Goal: Use online tool/utility: Utilize a website feature to perform a specific function

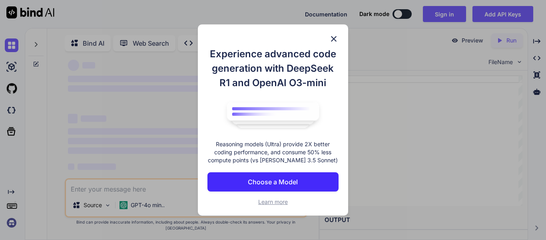
click at [334, 35] on img at bounding box center [334, 39] width 10 height 10
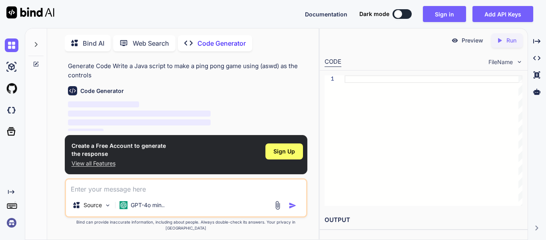
scroll to position [3, 0]
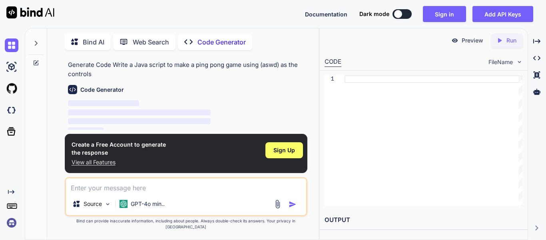
type textarea "x"
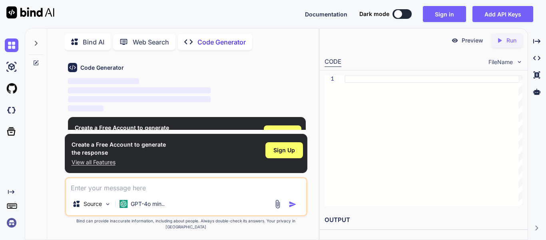
click at [132, 192] on textarea at bounding box center [186, 185] width 240 height 14
type textarea "m"
type textarea "x"
type textarea "ma"
type textarea "x"
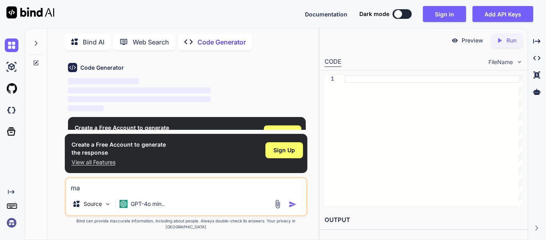
type textarea "mak"
type textarea "x"
type textarea "make"
type textarea "x"
type textarea "make"
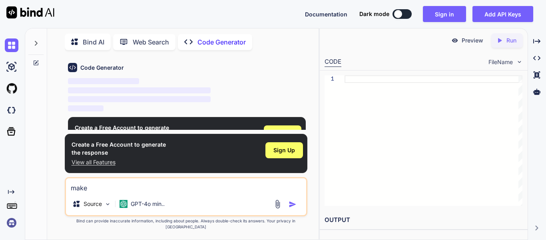
type textarea "x"
type textarea "make a"
type textarea "x"
type textarea "make a"
type textarea "x"
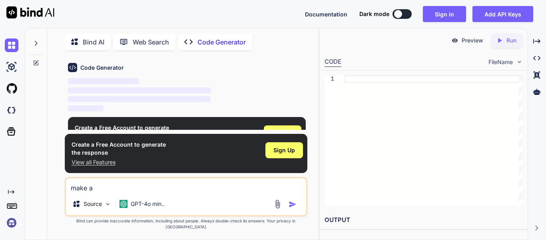
type textarea "make a p"
type textarea "x"
type textarea "make a pi"
type textarea "x"
type textarea "make a pin"
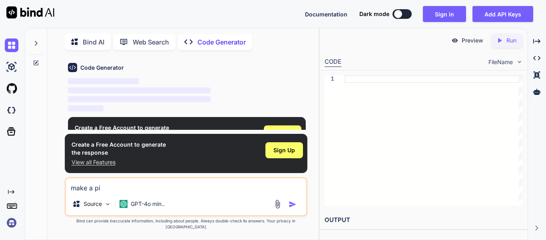
type textarea "x"
type textarea "make a ping"
type textarea "x"
type textarea "make a ping"
type textarea "x"
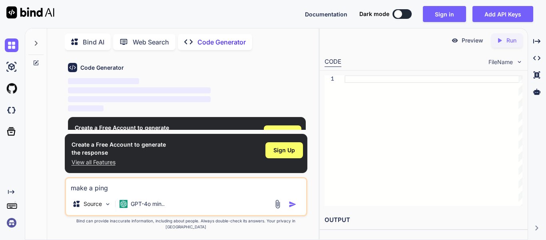
type textarea "make a ping p"
type textarea "x"
type textarea "make a ping po"
type textarea "x"
type textarea "make a ping pon"
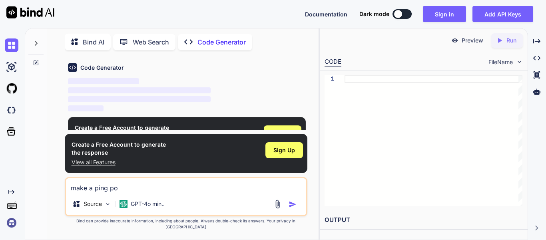
type textarea "x"
type textarea "make a ping pong"
type textarea "x"
type textarea "make a ping pong"
type textarea "x"
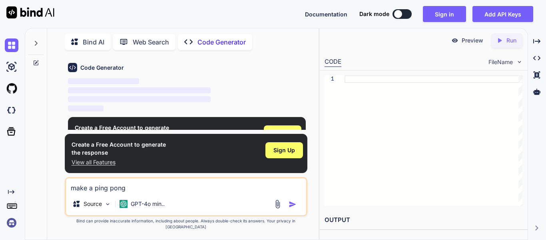
type textarea "make a ping pong g"
type textarea "x"
type textarea "make a ping pong ga"
type textarea "x"
type textarea "make a ping pong gam"
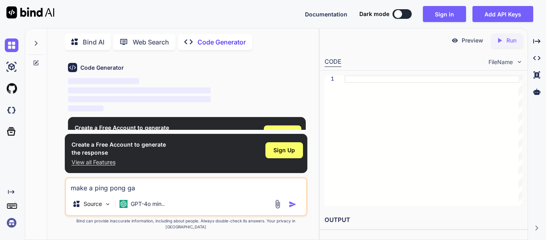
type textarea "x"
type textarea "make a ping pong game"
type textarea "x"
type textarea "make a ping pong game"
type textarea "x"
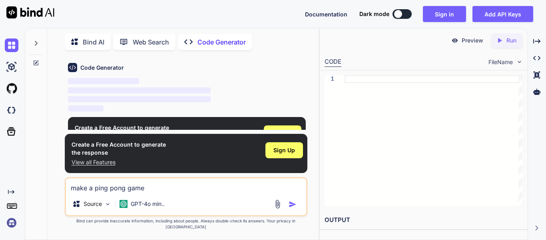
type textarea "make a ping pong game u"
type textarea "x"
type textarea "make a ping pong game us"
type textarea "x"
type textarea "make a ping pong game usi"
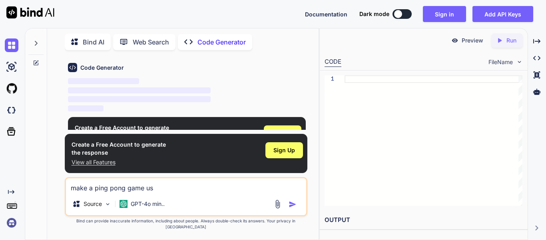
type textarea "x"
type textarea "make a ping pong game usin"
type textarea "x"
type textarea "make a ping pong game using"
type textarea "x"
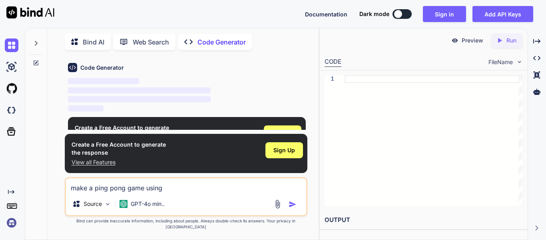
type textarea "make a ping pong game using"
type textarea "x"
type textarea "make a ping pong game using ("
type textarea "x"
type textarea "make a ping pong game using (a"
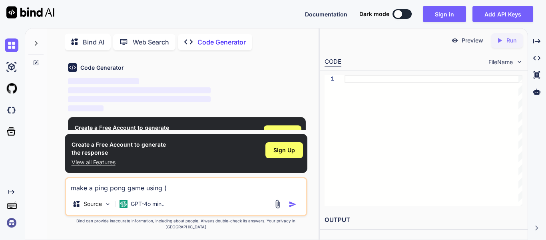
type textarea "x"
type textarea "make a ping pong game using (as"
type textarea "x"
type textarea "make a ping pong game using (asw"
type textarea "x"
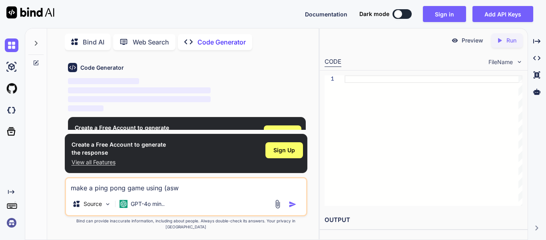
type textarea "make a ping pong game using (aswd"
type textarea "x"
type textarea "make a ping pong game using (aswd)"
type textarea "x"
type textarea "make a ping pong game using (aswd)"
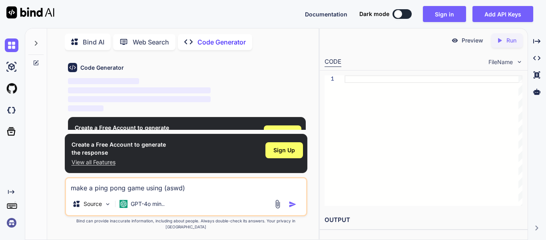
type textarea "x"
type textarea "make a ping pong game using (aswd) a"
type textarea "x"
type textarea "make a ping pong game using (aswd) as"
type textarea "x"
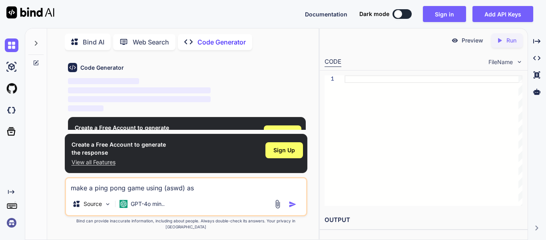
type textarea "make a ping pong game using (aswd) as"
type textarea "x"
type textarea "make a ping pong game using (aswd) as t"
type textarea "x"
type textarea "make a ping pong game using (aswd) as th"
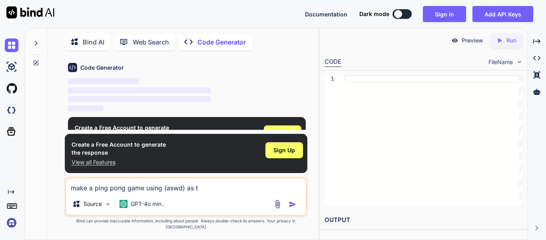
type textarea "x"
type textarea "make a ping pong game using (aswd) as the"
type textarea "x"
type textarea "make a ping pong game using (aswd) as the"
type textarea "x"
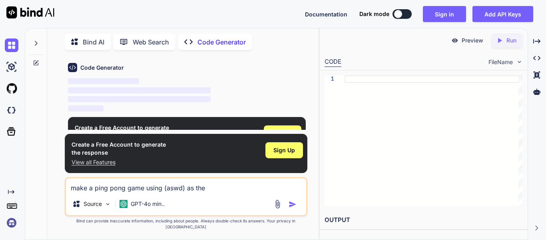
type textarea "make a ping pong game using (aswd) as the c"
type textarea "x"
type textarea "make a ping pong game using (aswd) as the co"
type textarea "x"
type textarea "make a ping pong game using (aswd) as the con"
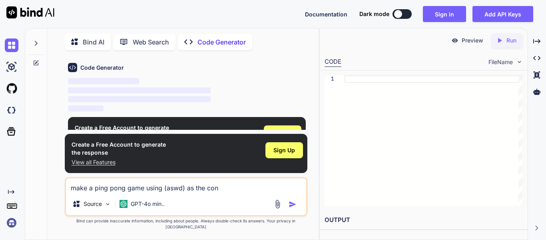
type textarea "x"
type textarea "make a ping pong game using (aswd) as the cont"
type textarea "x"
type textarea "make a ping pong game using (aswd) as the contr"
type textarea "x"
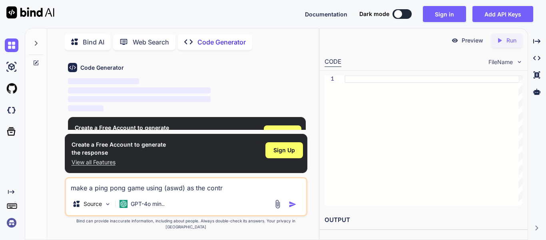
type textarea "make a ping pong game using (aswd) as the contro"
type textarea "x"
type textarea "make a ping pong game using (aswd) as the control"
type textarea "x"
type textarea "make a ping pong game using (aswd) as the controls"
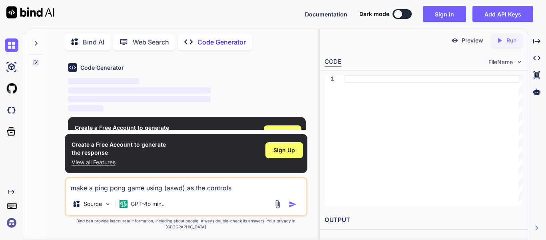
type textarea "x"
type textarea "make a ping pong game using (aswd) as the controls"
click at [289, 208] on img "button" at bounding box center [293, 204] width 8 height 8
click at [203, 192] on textarea "make a ping pong game using (aswd) as the controls" at bounding box center [186, 185] width 240 height 14
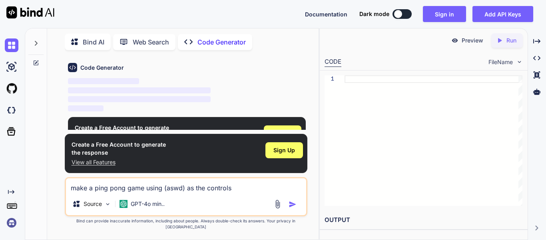
click at [203, 192] on textarea "make a ping pong game using (aswd) as the controls" at bounding box center [186, 185] width 240 height 14
